Goal: Find specific page/section: Find specific page/section

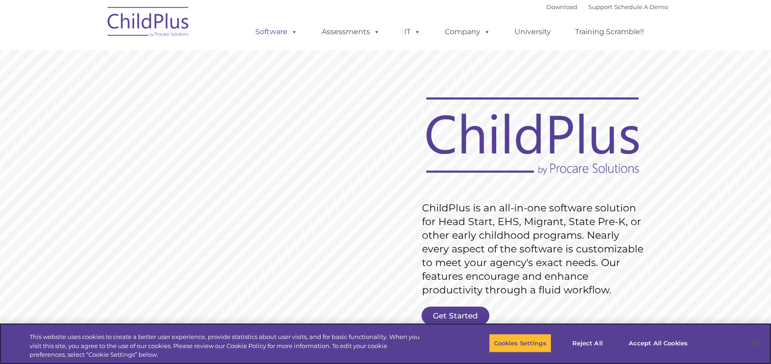
click at [291, 35] on span at bounding box center [292, 31] width 10 height 9
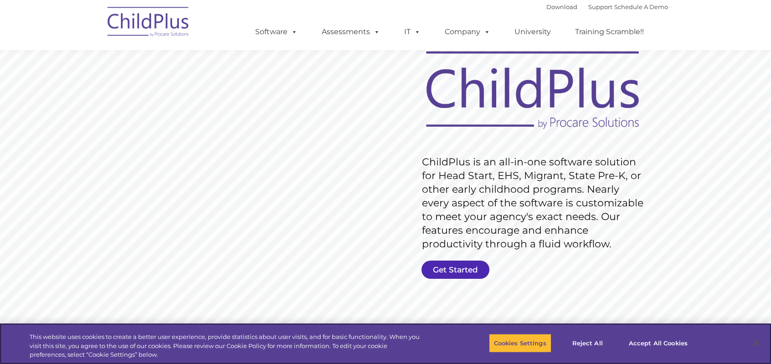
scroll to position [47, 0]
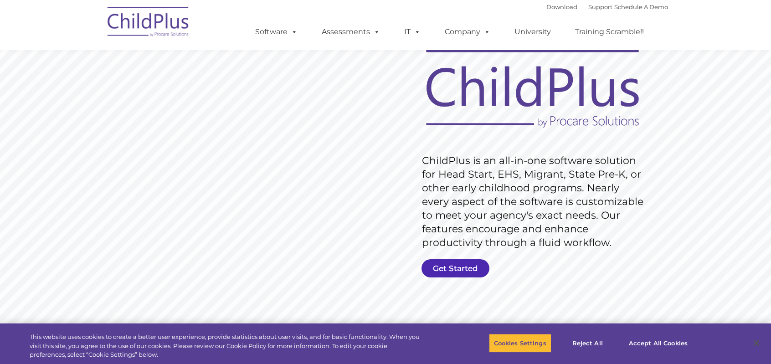
click at [451, 269] on link "Get Started" at bounding box center [455, 268] width 68 height 18
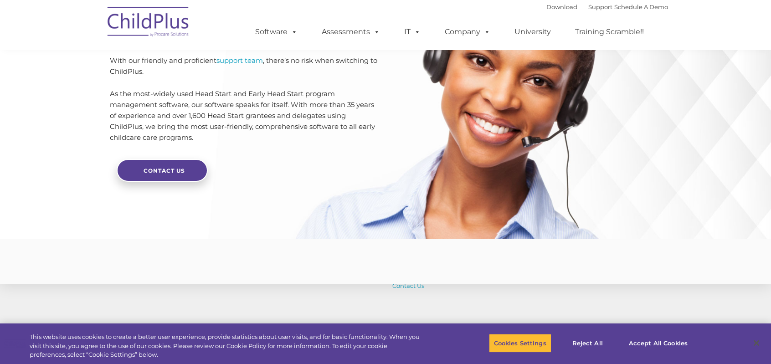
scroll to position [2201, 0]
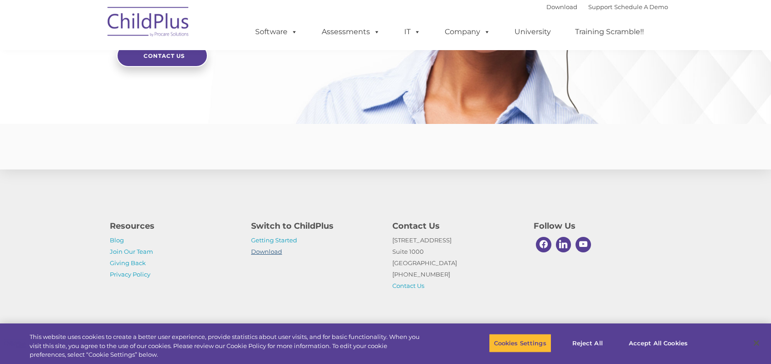
click at [273, 253] on link "Download" at bounding box center [266, 251] width 31 height 7
click at [662, 342] on button "Accept All Cookies" at bounding box center [657, 342] width 69 height 19
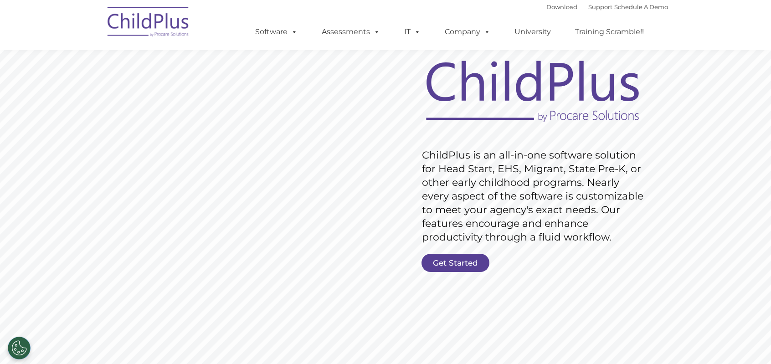
scroll to position [0, 0]
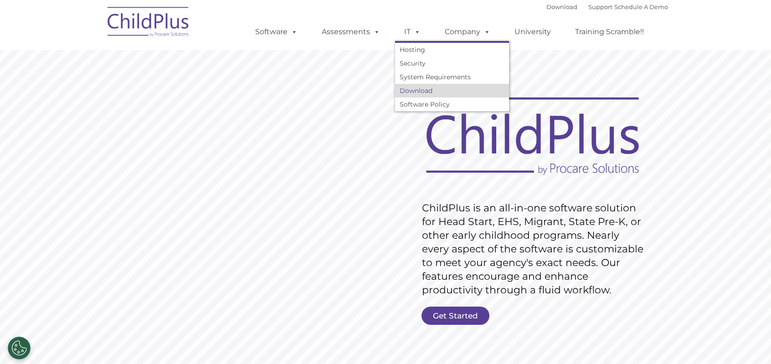
click at [412, 85] on link "Download" at bounding box center [452, 91] width 114 height 14
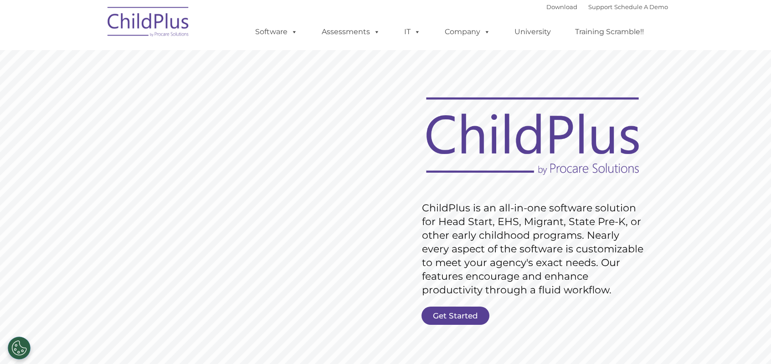
click at [591, 1] on div "Download Support | Schedule A Demo " at bounding box center [607, 7] width 122 height 14
click at [591, 6] on link "Support" at bounding box center [600, 6] width 24 height 7
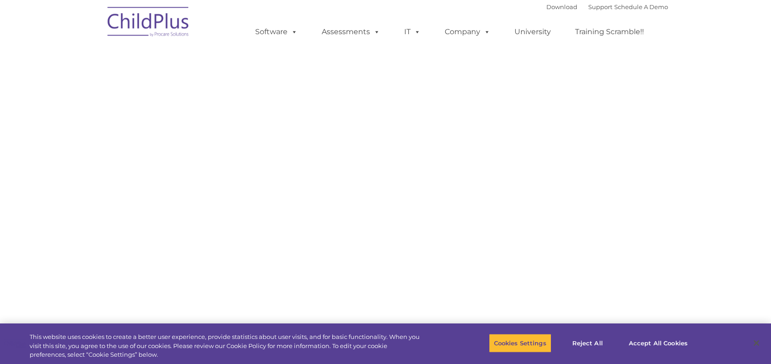
select select "MEDIUM"
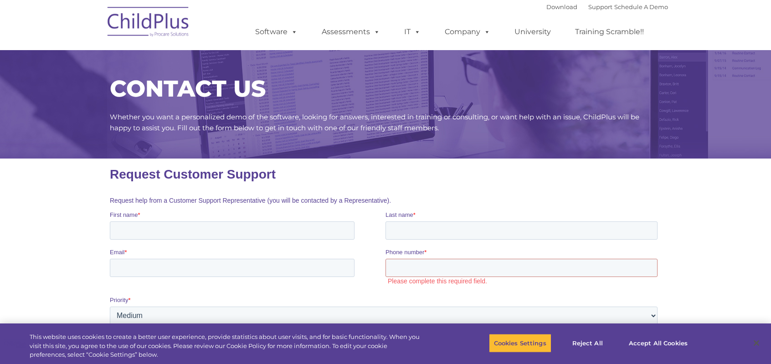
click at [403, 151] on div "CONTACT US Whether you want a personalized demo of the software, looking for an…" at bounding box center [385, 95] width 771 height 127
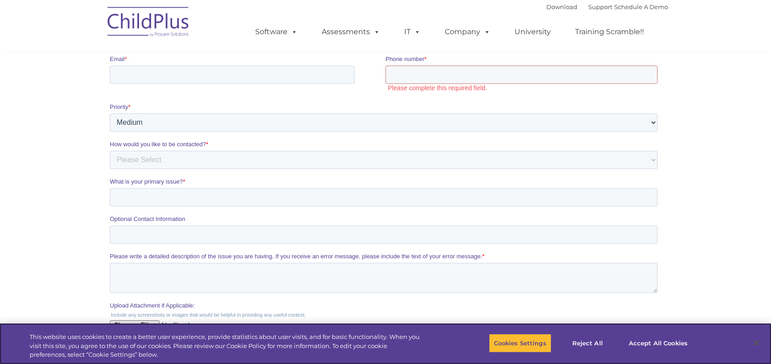
scroll to position [181, 0]
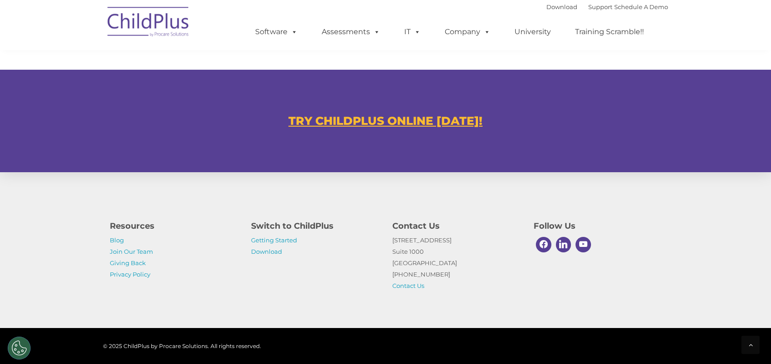
scroll to position [534, 0]
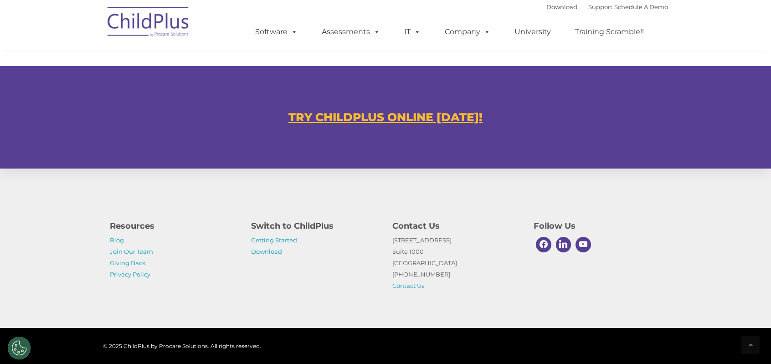
click at [409, 118] on u "TRY CHILDPLUS ONLINE TODAY!" at bounding box center [385, 117] width 194 height 14
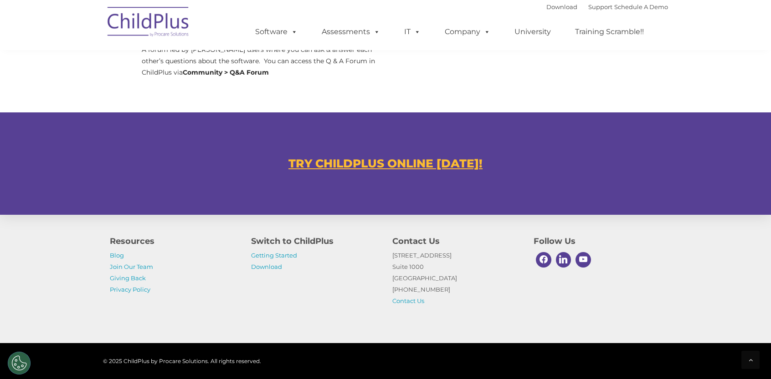
scroll to position [486, 0]
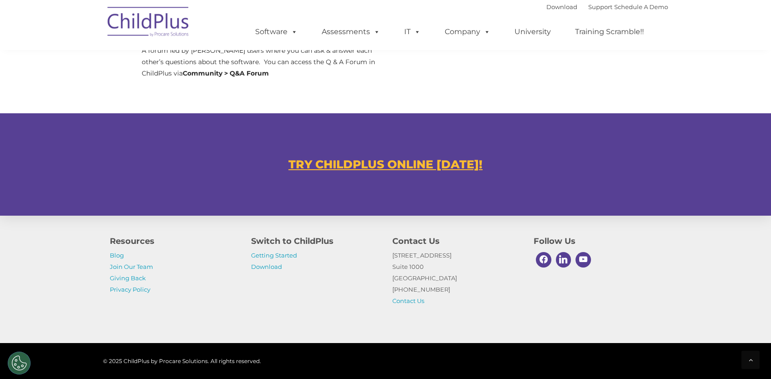
click at [396, 161] on u "TRY CHILDPLUS ONLINE TODAY!" at bounding box center [385, 165] width 194 height 14
